Goal: Task Accomplishment & Management: Manage account settings

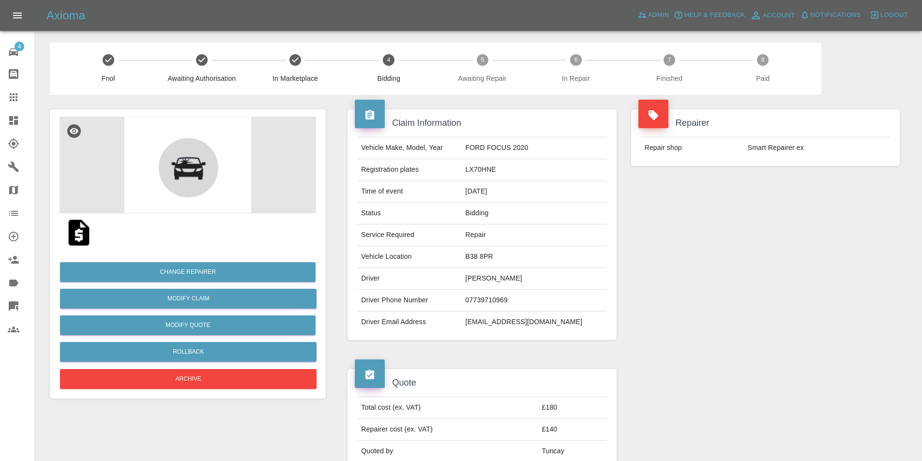
click at [97, 13] on div "Axioma Admin Help & Feedback Account Notifications 0 Logout" at bounding box center [484, 15] width 876 height 15
click at [895, 12] on span "Logout" at bounding box center [895, 15] width 28 height 11
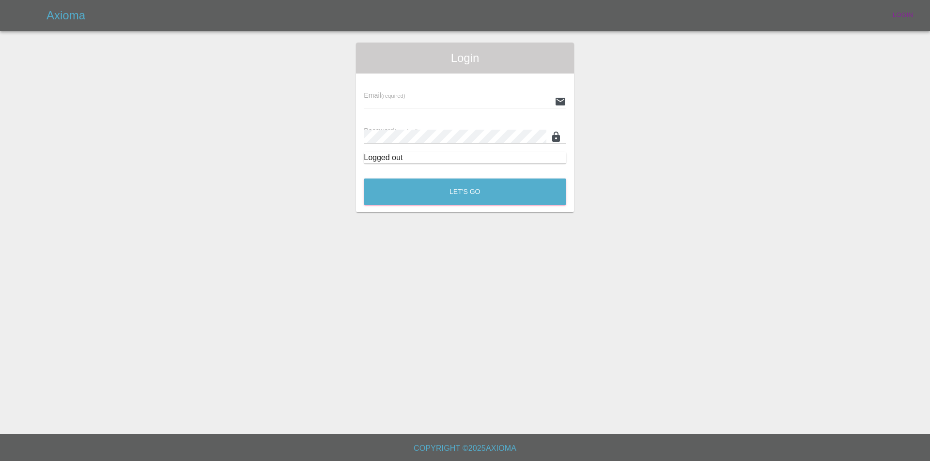
type input "[EMAIL_ADDRESS][DOMAIN_NAME]"
click at [419, 191] on button "Let's Go" at bounding box center [465, 192] width 202 height 27
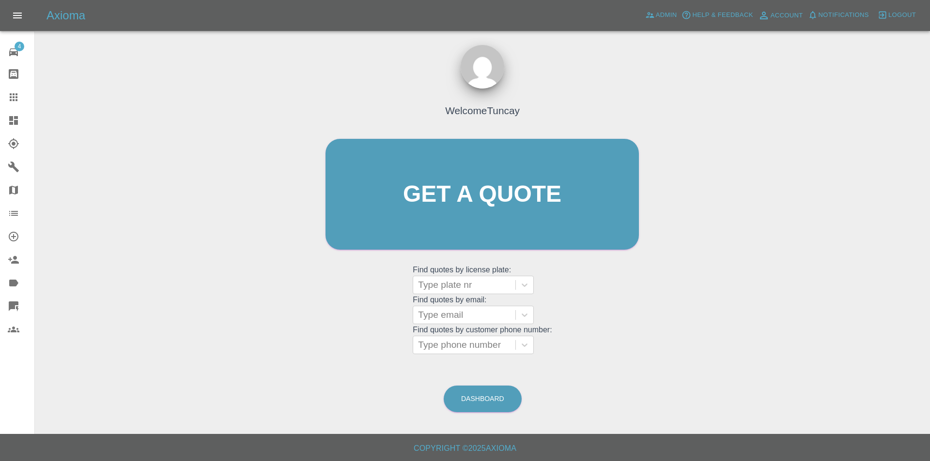
click at [14, 116] on icon at bounding box center [14, 121] width 12 height 12
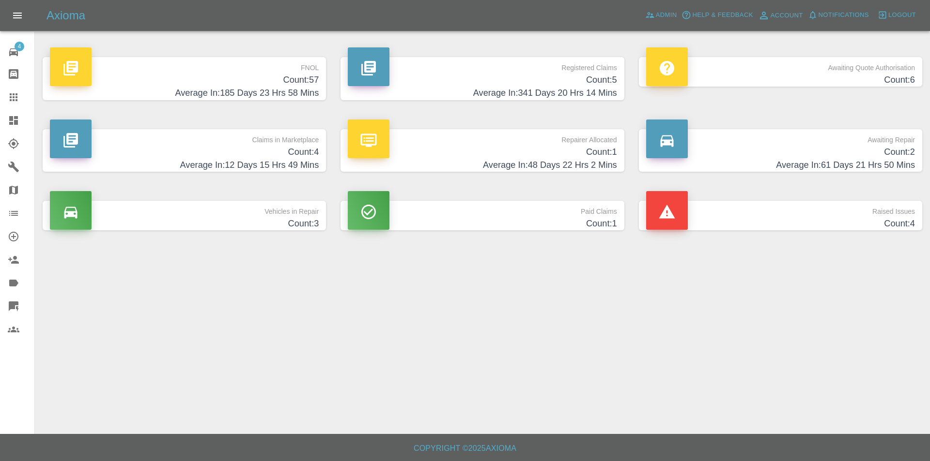
drag, startPoint x: 140, startPoint y: 20, endPoint x: 151, endPoint y: 0, distance: 23.0
click at [150, 2] on div "Axioma Admin Help & Feedback Account Notifications 0 Logout" at bounding box center [465, 15] width 930 height 31
